Goal: Download file/media

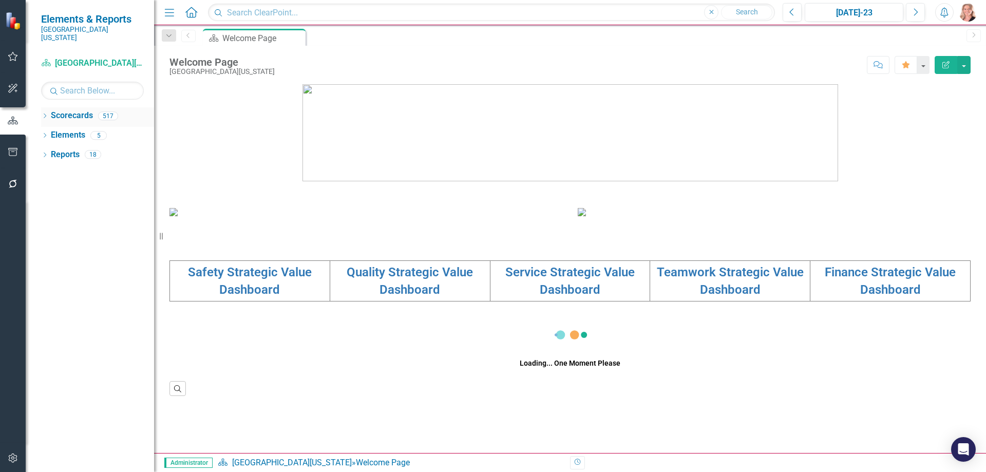
click at [44, 114] on icon "Dropdown" at bounding box center [44, 117] width 7 height 6
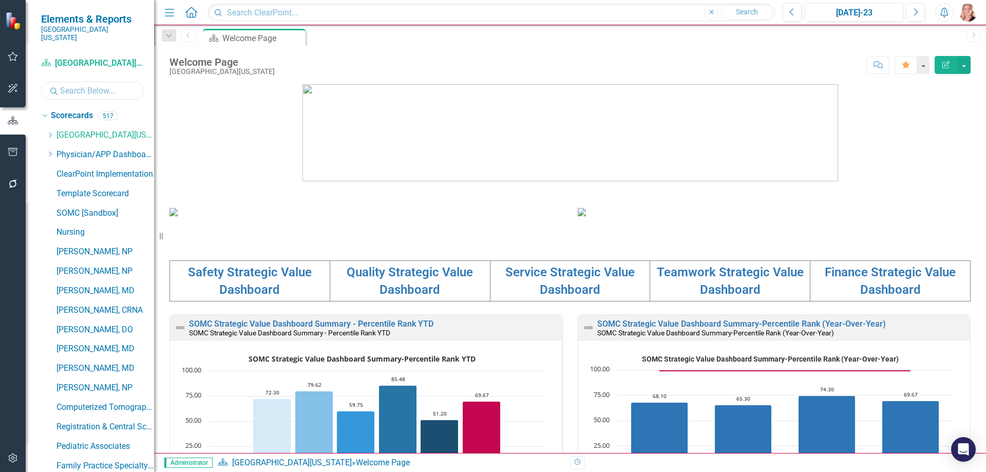
click at [103, 83] on input "text" at bounding box center [92, 91] width 103 height 18
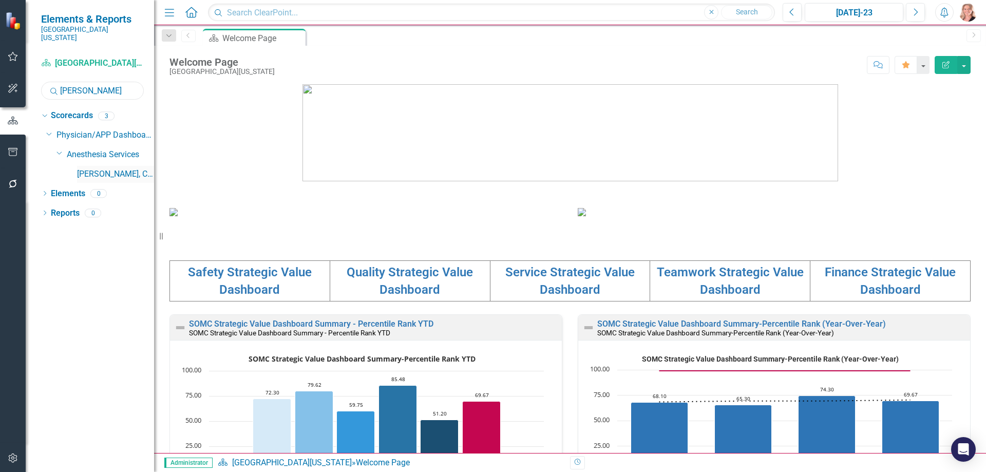
type input "[PERSON_NAME]"
click at [97, 169] on link "[PERSON_NAME], CRNA" at bounding box center [115, 175] width 77 height 12
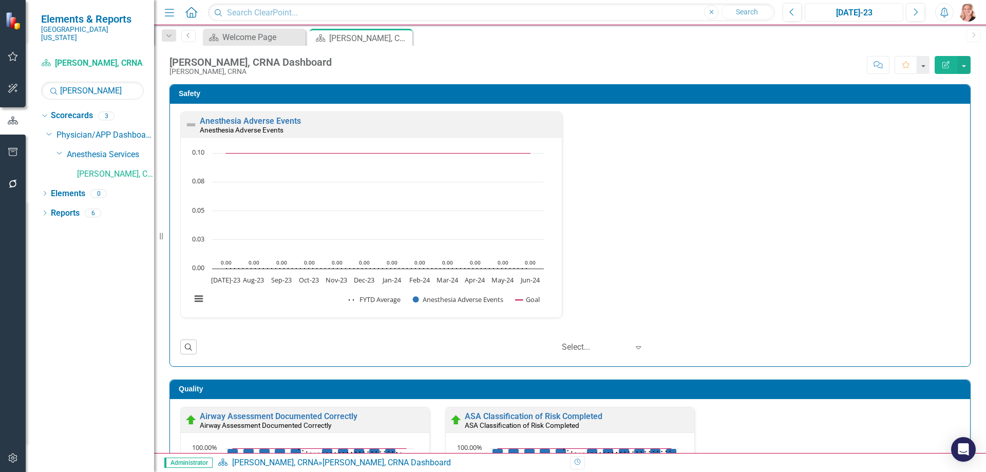
click at [878, 12] on div "[DATE]-23" at bounding box center [854, 13] width 91 height 12
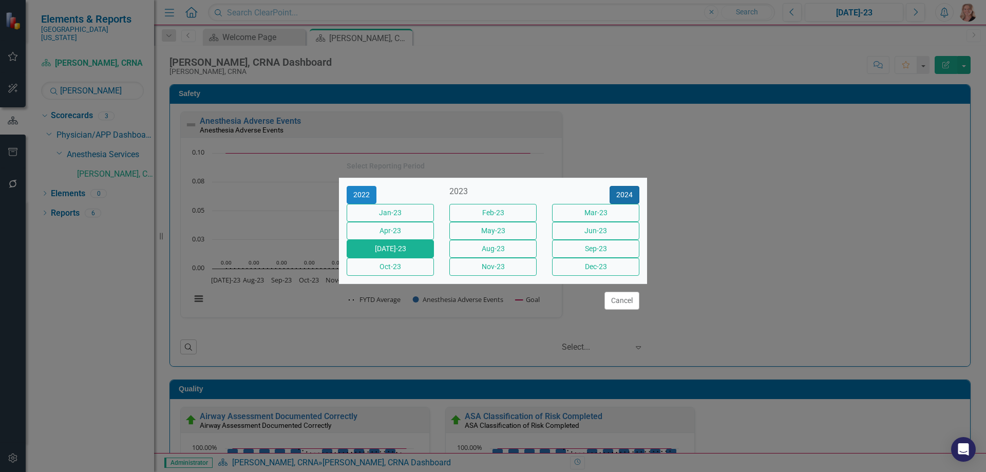
click at [619, 188] on button "2024" at bounding box center [625, 195] width 30 height 18
click at [624, 186] on button "2025" at bounding box center [625, 195] width 30 height 18
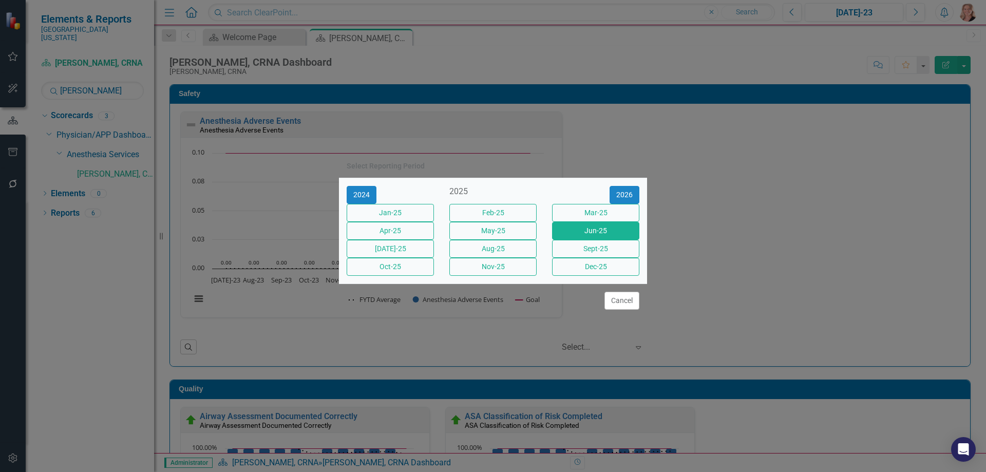
click at [601, 227] on button "Jun-25" at bounding box center [595, 231] width 87 height 18
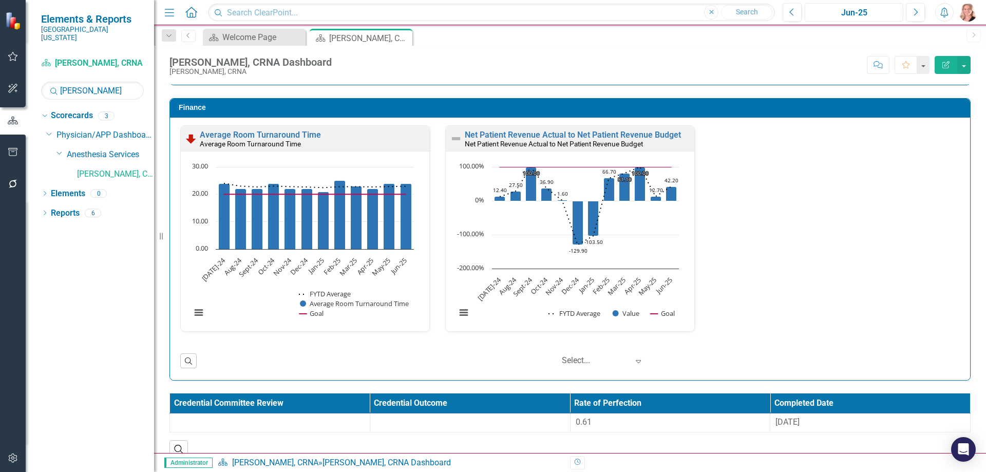
scroll to position [1403, 0]
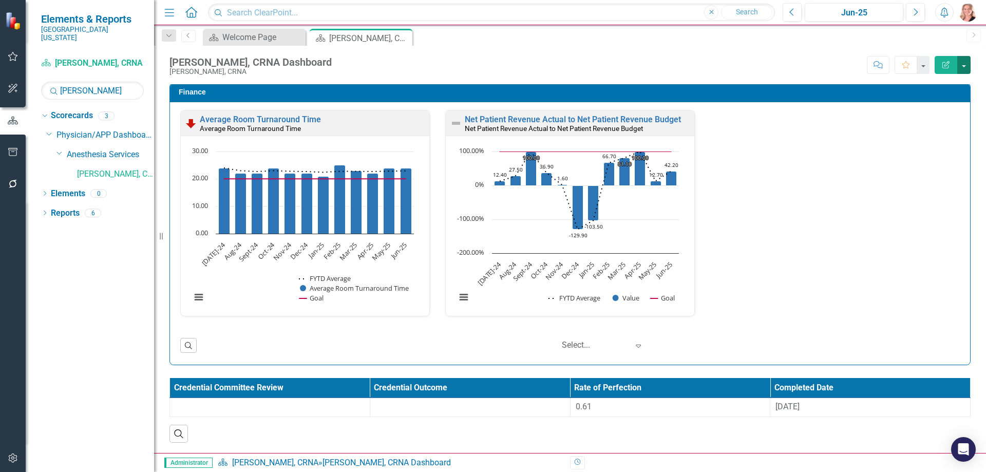
click at [964, 62] on button "button" at bounding box center [964, 65] width 13 height 18
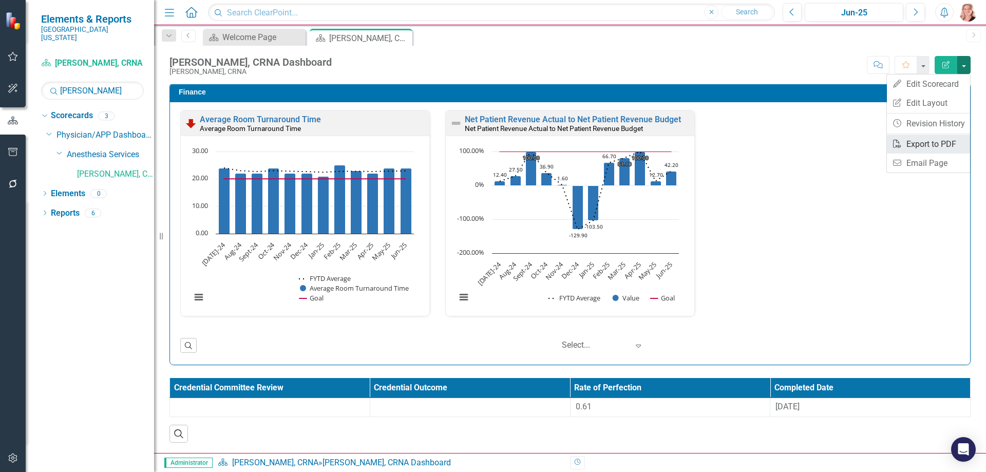
click at [934, 144] on link "PDF Export to PDF" at bounding box center [928, 144] width 83 height 19
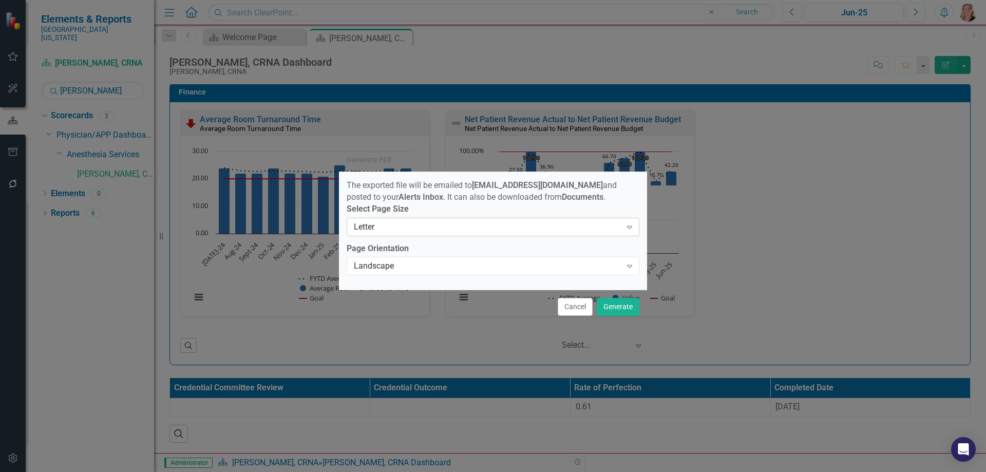
click at [445, 233] on div "Letter" at bounding box center [488, 227] width 268 height 12
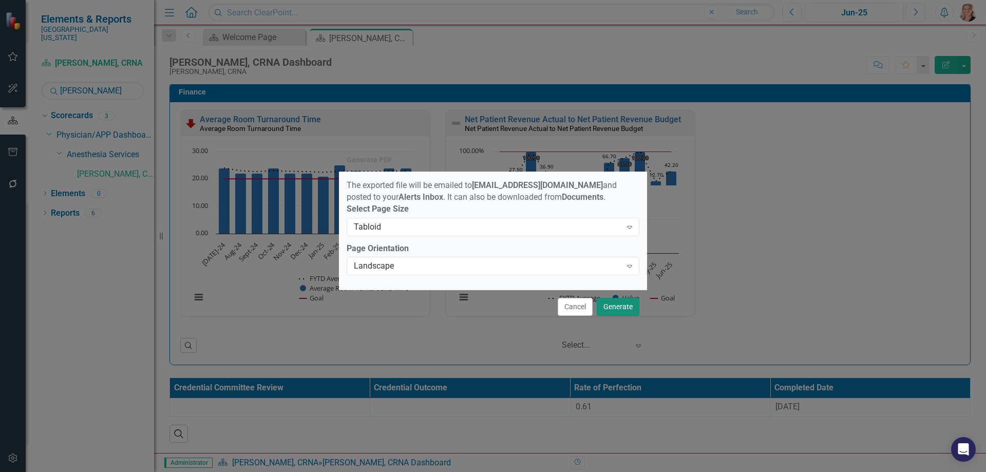
click at [621, 308] on button "Generate" at bounding box center [618, 307] width 43 height 18
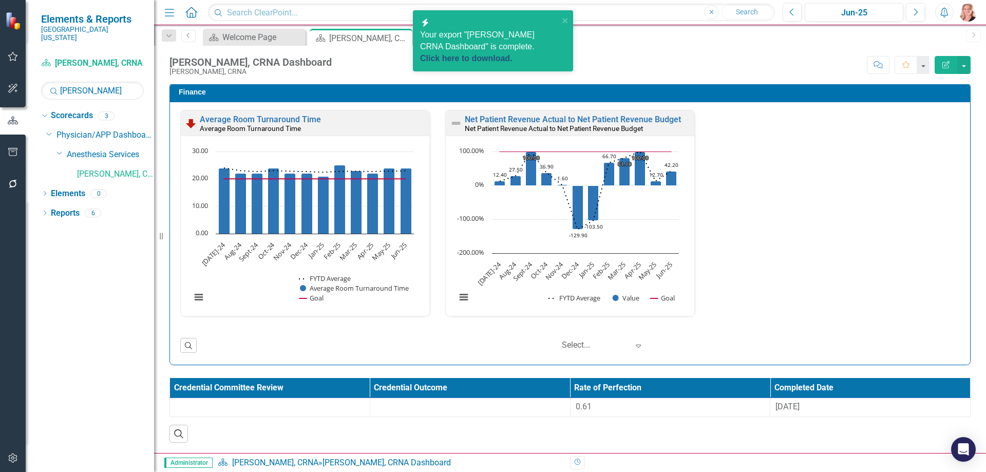
click at [473, 54] on link "Click here to download." at bounding box center [466, 58] width 92 height 9
